Goal: Information Seeking & Learning: Learn about a topic

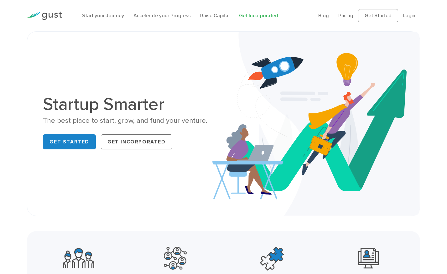
click at [249, 16] on link "Get Incorporated" at bounding box center [258, 16] width 39 height 6
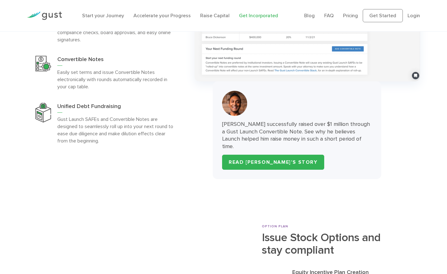
scroll to position [1855, 0]
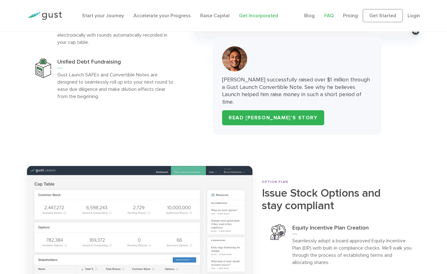
click at [326, 15] on link "FAQ" at bounding box center [328, 16] width 9 height 6
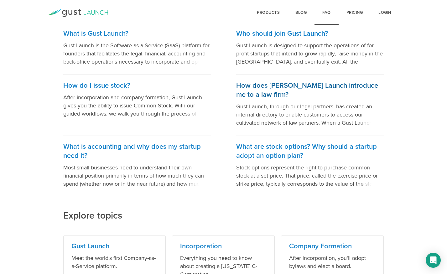
scroll to position [54, 0]
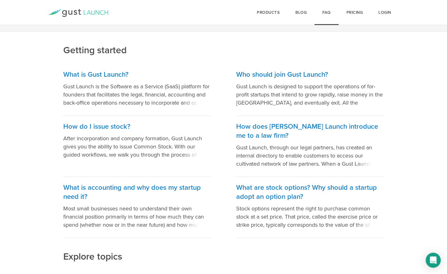
click at [107, 14] on icon at bounding box center [78, 13] width 60 height 8
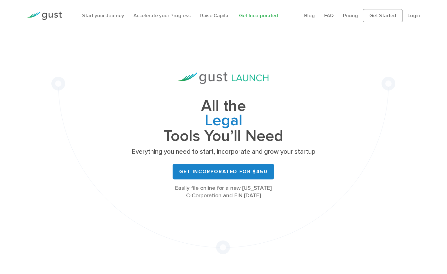
click at [190, 132] on h1 "All the Legal Cap Table Fundraising Governance Tools You’ll Need" at bounding box center [223, 121] width 188 height 44
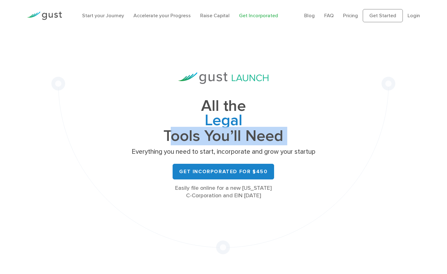
click at [190, 132] on h1 "All the Legal Cap Table Fundraising Governance Tools You’ll Need" at bounding box center [223, 121] width 188 height 44
click at [189, 143] on h1 "All the Legal Cap Table Fundraising Governance Tools You’ll Need" at bounding box center [223, 121] width 188 height 44
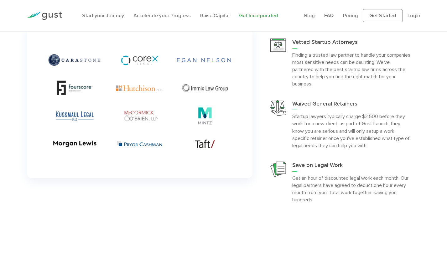
scroll to position [1582, 0]
